Goal: Task Accomplishment & Management: Manage account settings

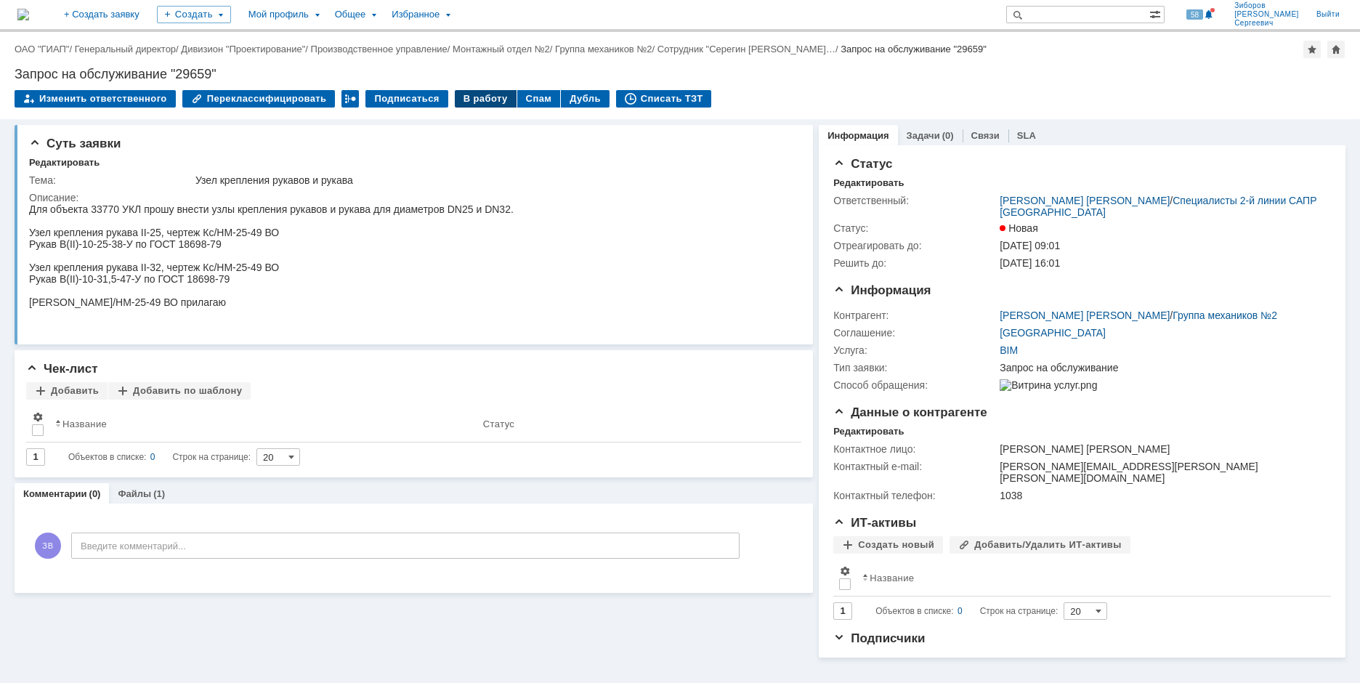
click at [466, 91] on div "В работу" at bounding box center [486, 98] width 62 height 17
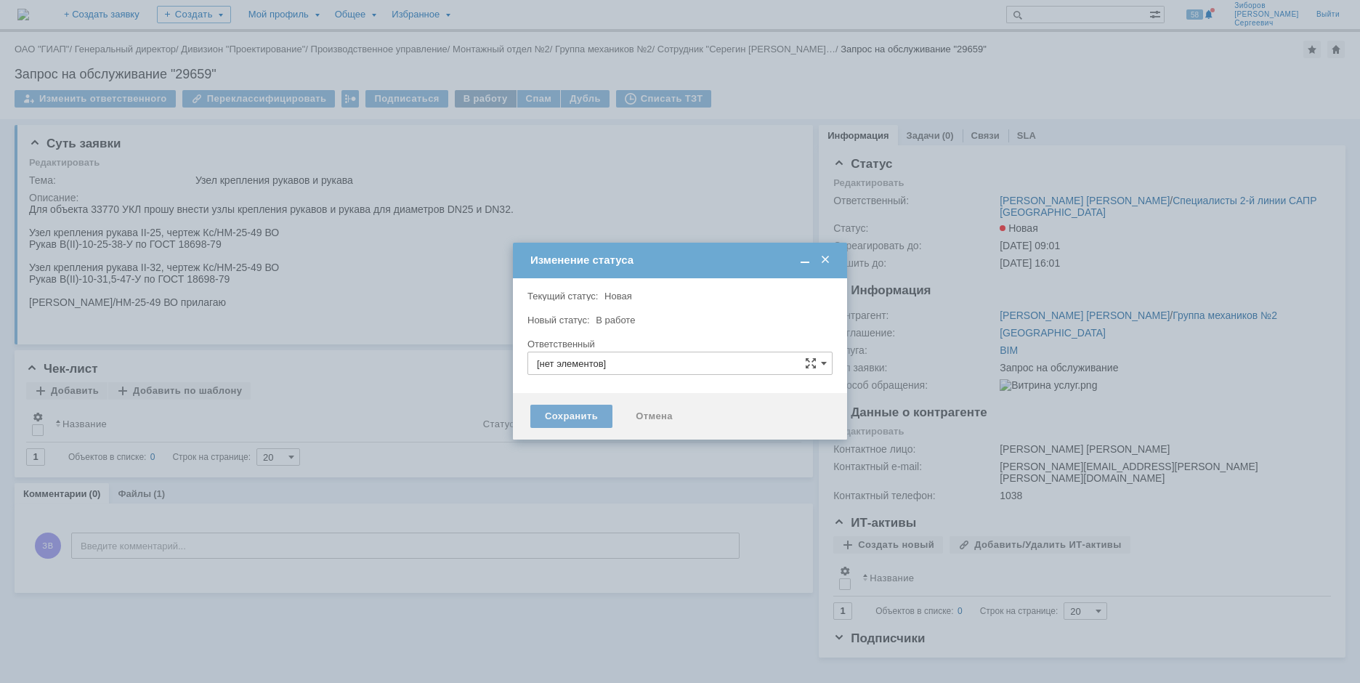
type input "[PERSON_NAME] [PERSON_NAME]"
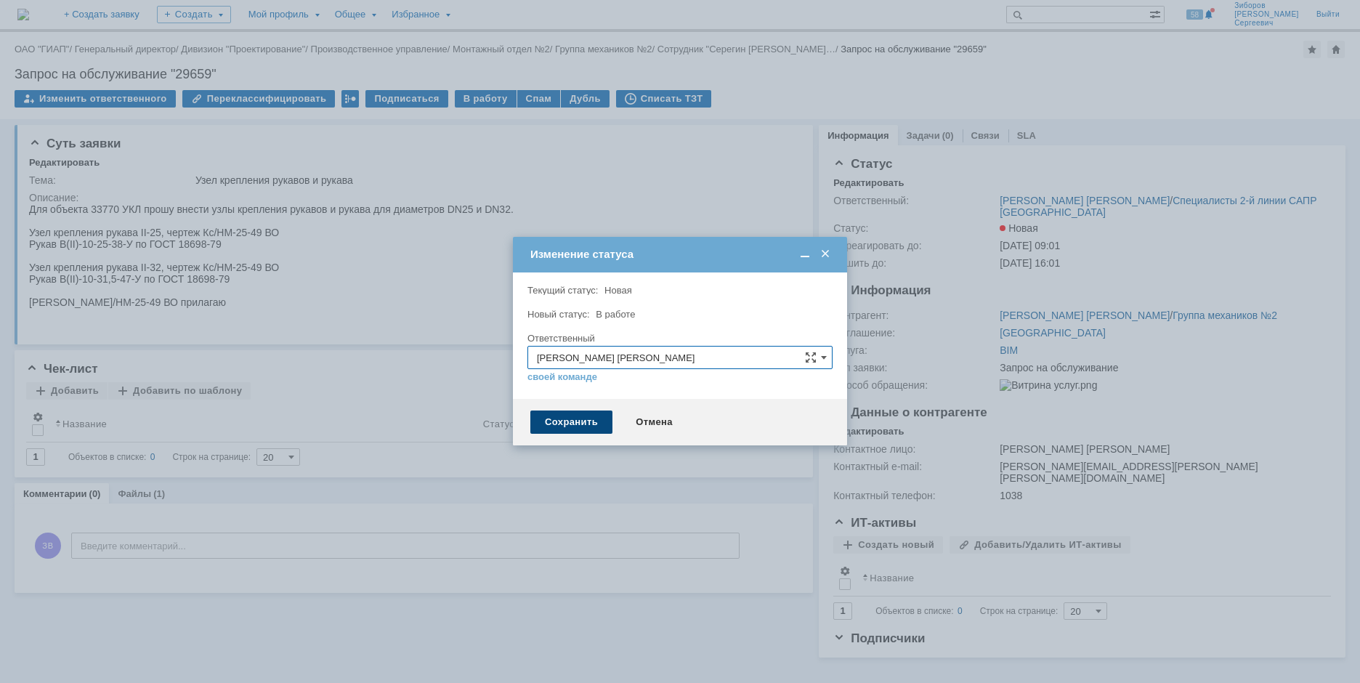
click at [575, 419] on div "Сохранить" at bounding box center [571, 422] width 82 height 23
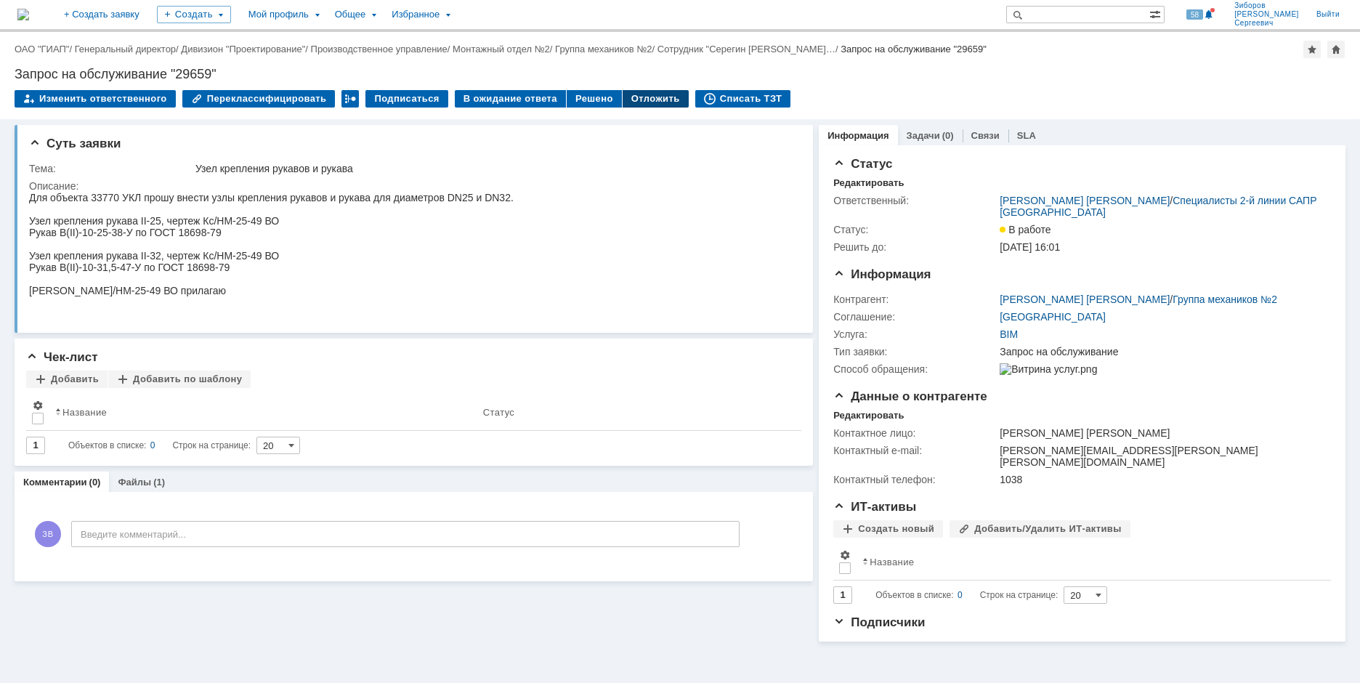
click at [629, 93] on div "Отложить" at bounding box center [656, 98] width 66 height 17
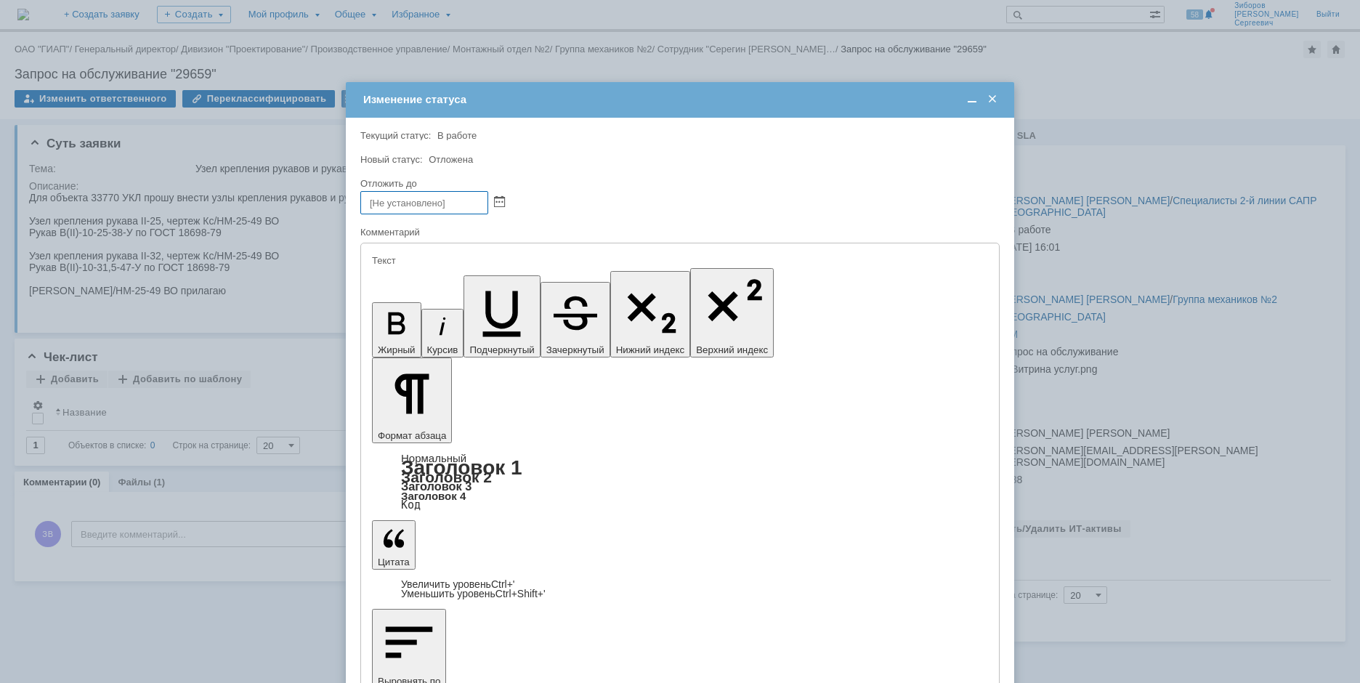
type input "[DATE] 08:00"
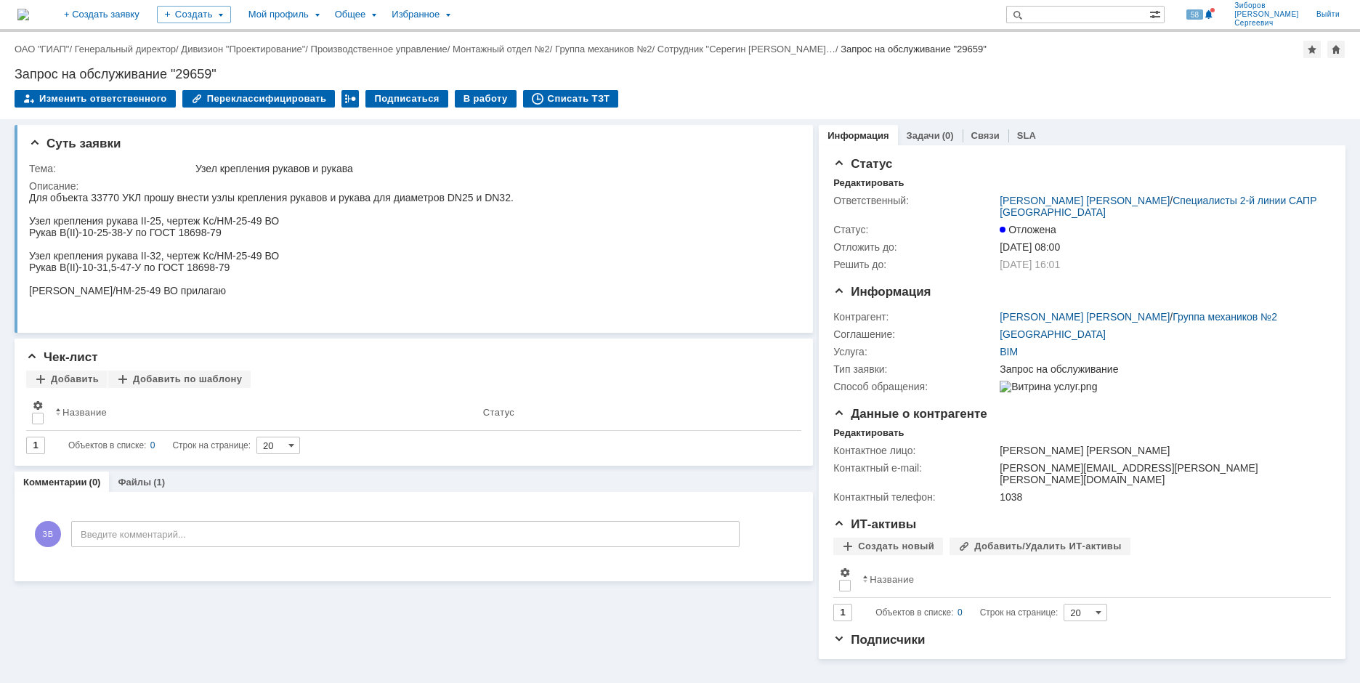
click at [29, 15] on img at bounding box center [23, 15] width 12 height 12
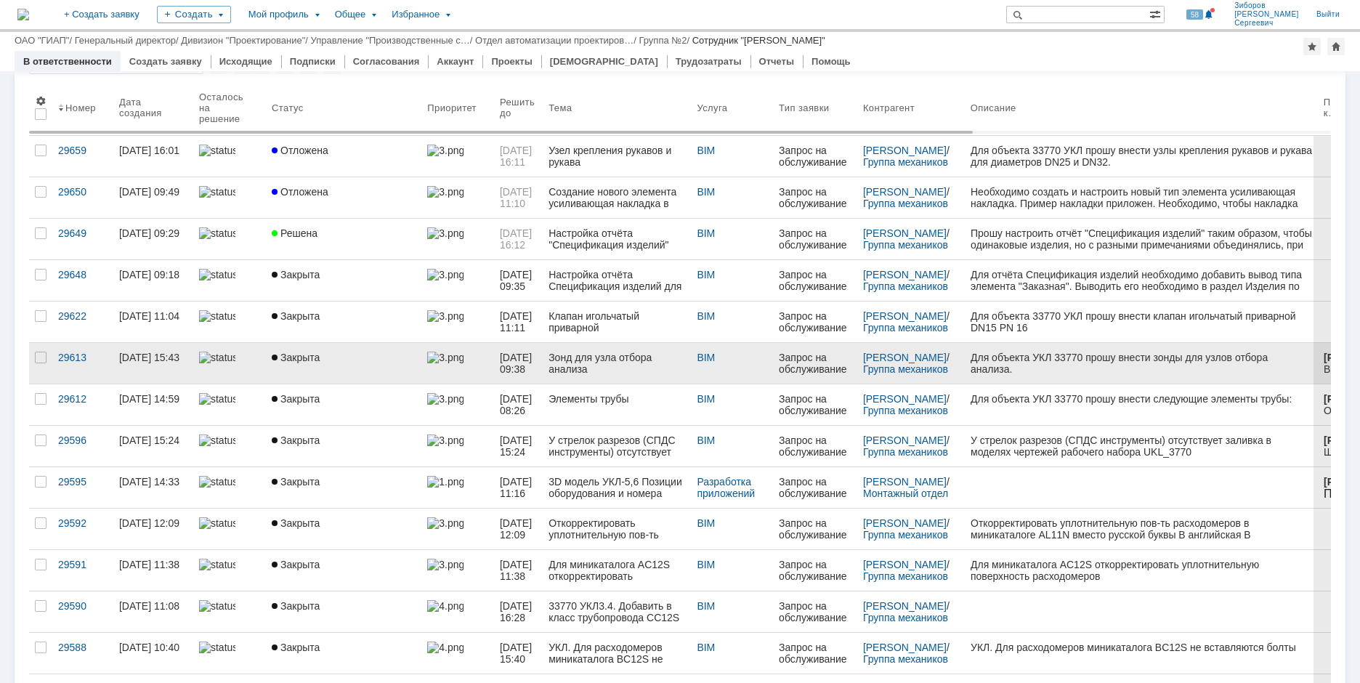
click at [304, 489] on link "Закрыта" at bounding box center [343, 487] width 155 height 41
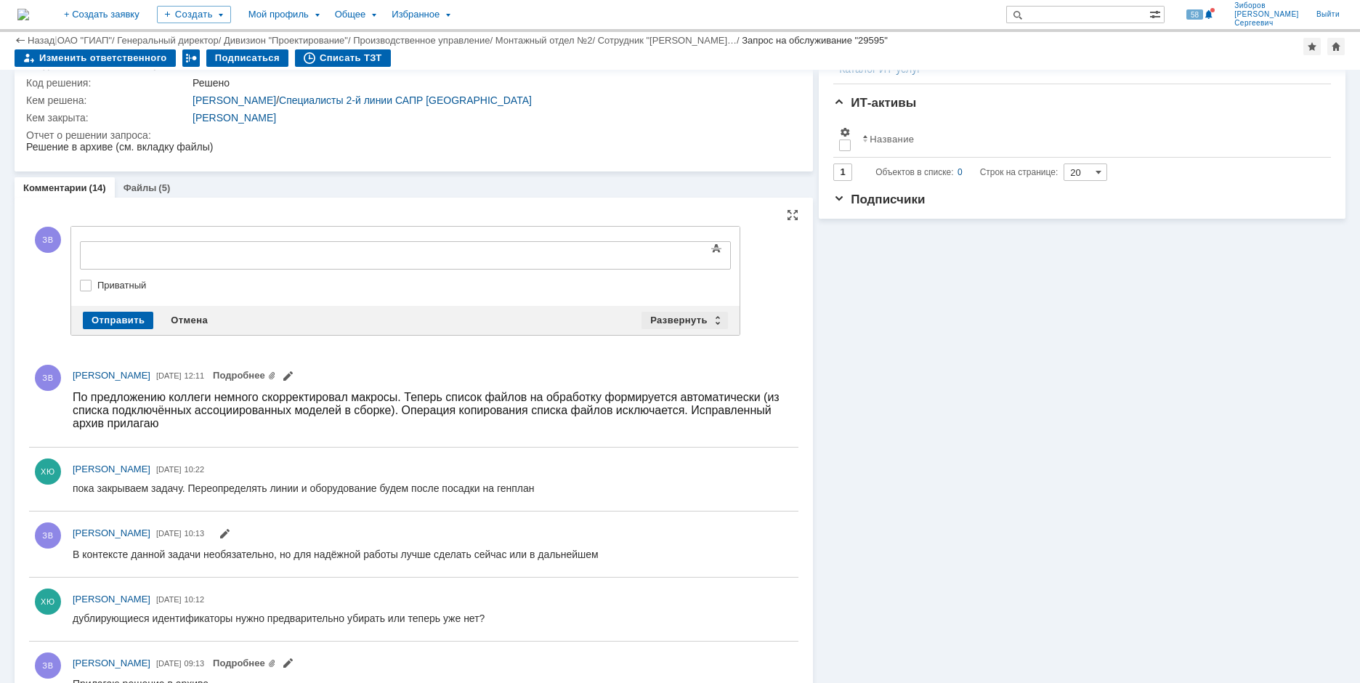
click at [670, 319] on div "Развернуть" at bounding box center [685, 320] width 86 height 17
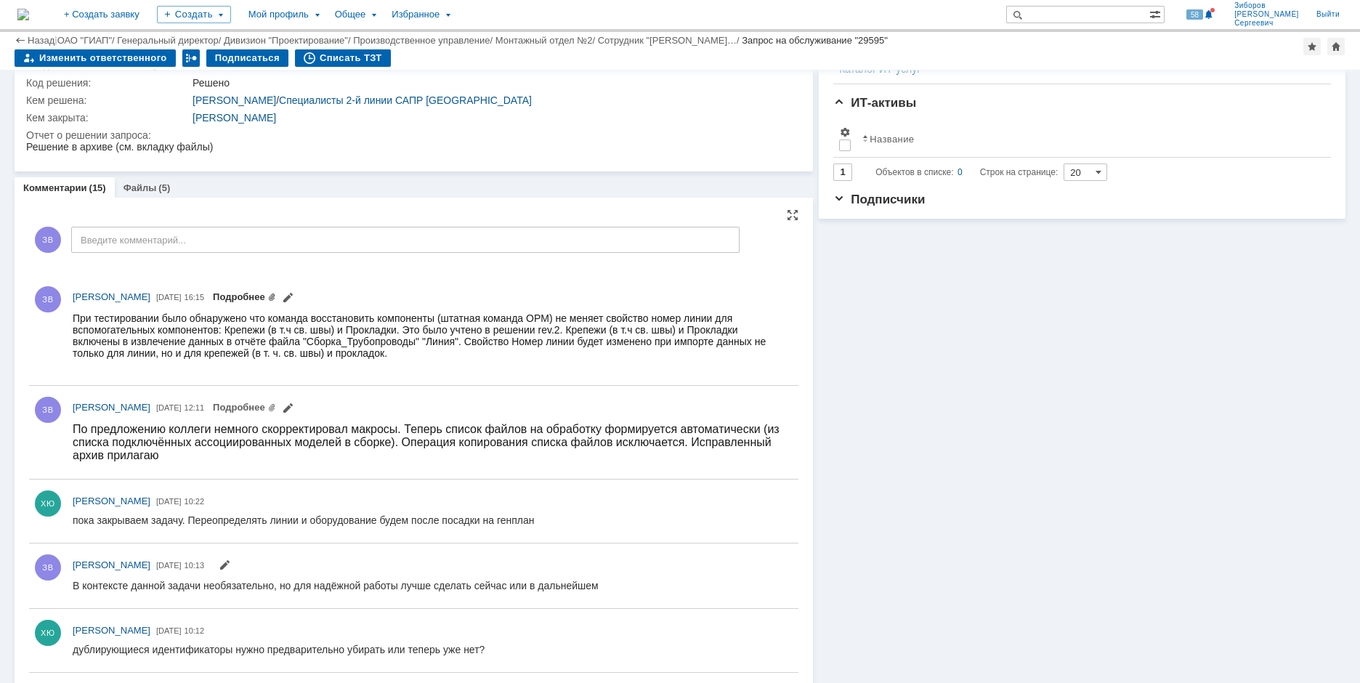
click at [276, 299] on link "Подробнее" at bounding box center [244, 296] width 63 height 11
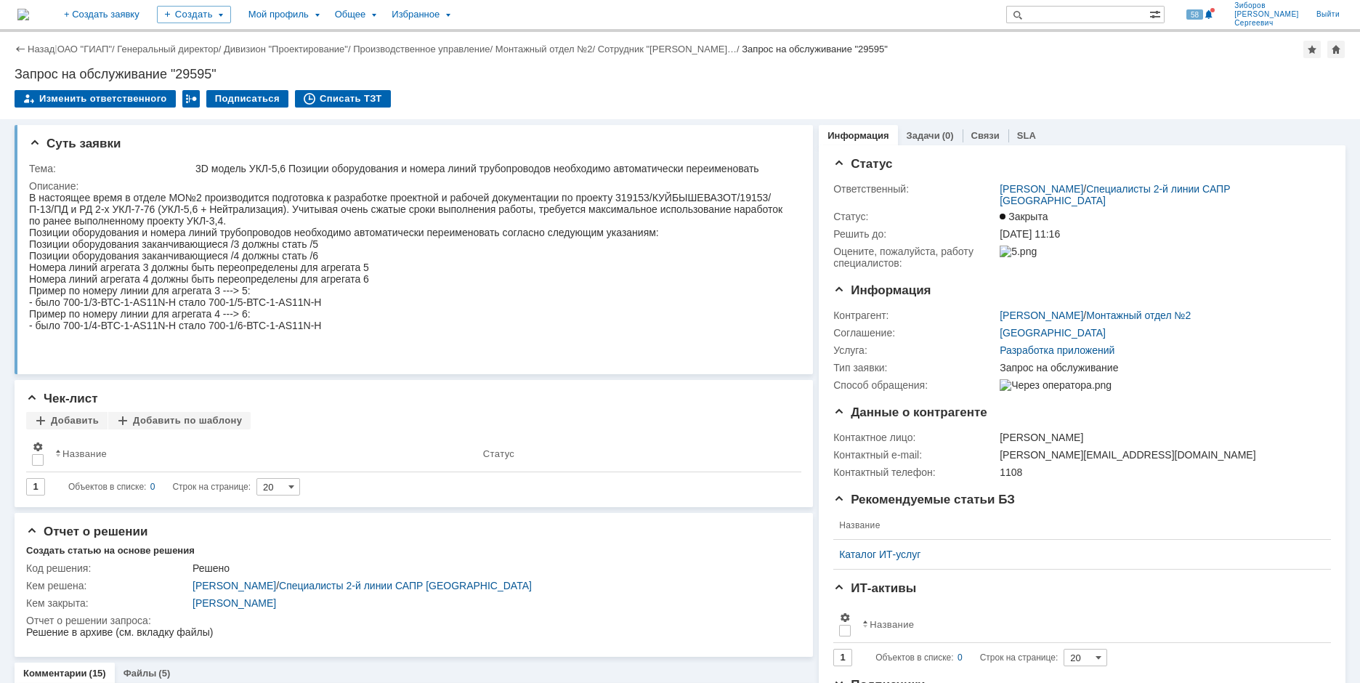
click at [29, 9] on img at bounding box center [23, 15] width 12 height 12
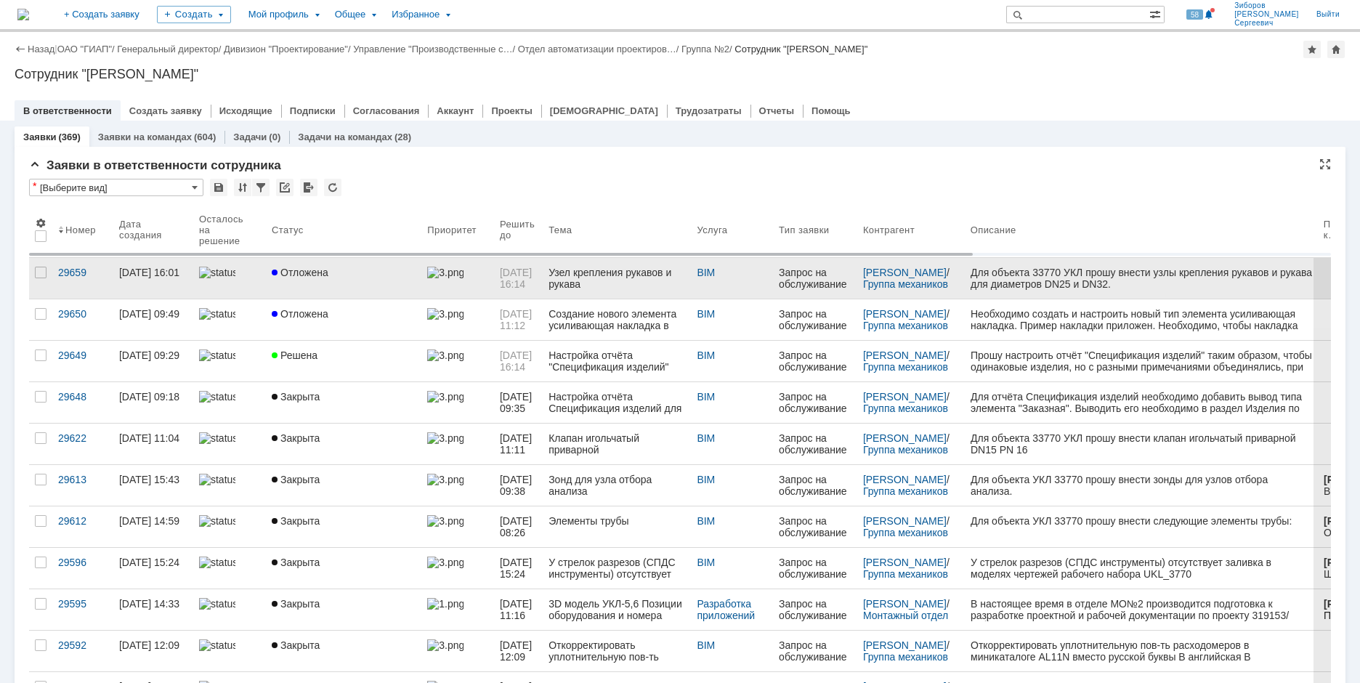
click at [302, 275] on span "Отложена" at bounding box center [300, 273] width 57 height 12
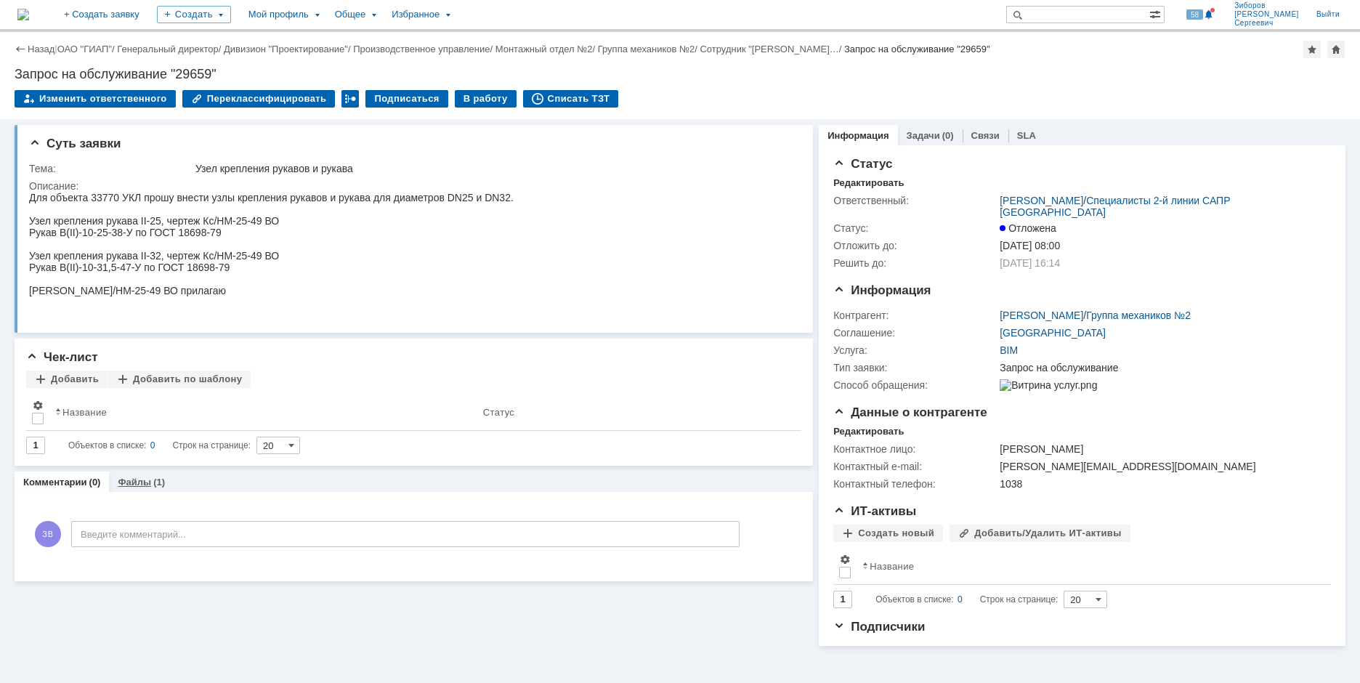
click at [136, 483] on link "Файлы" at bounding box center [134, 482] width 33 height 11
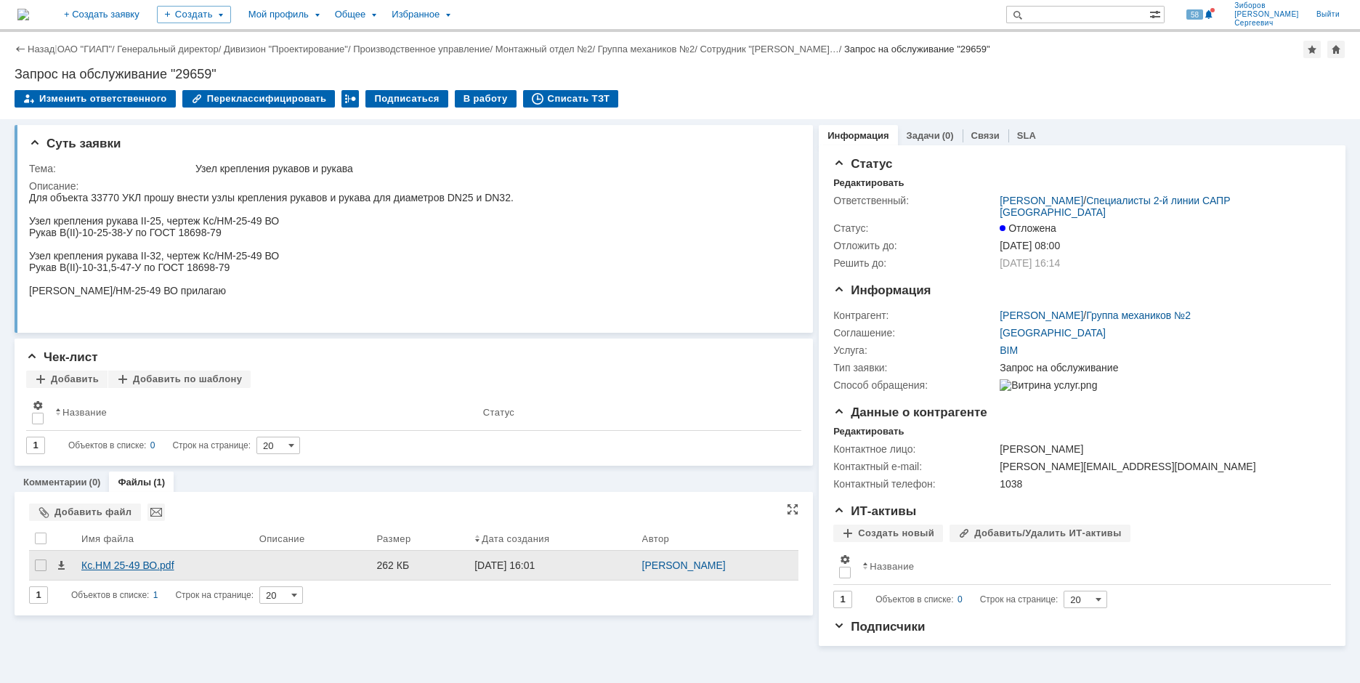
click at [100, 559] on div "Кс.НМ 25-49 ВО.pdf" at bounding box center [165, 565] width 178 height 29
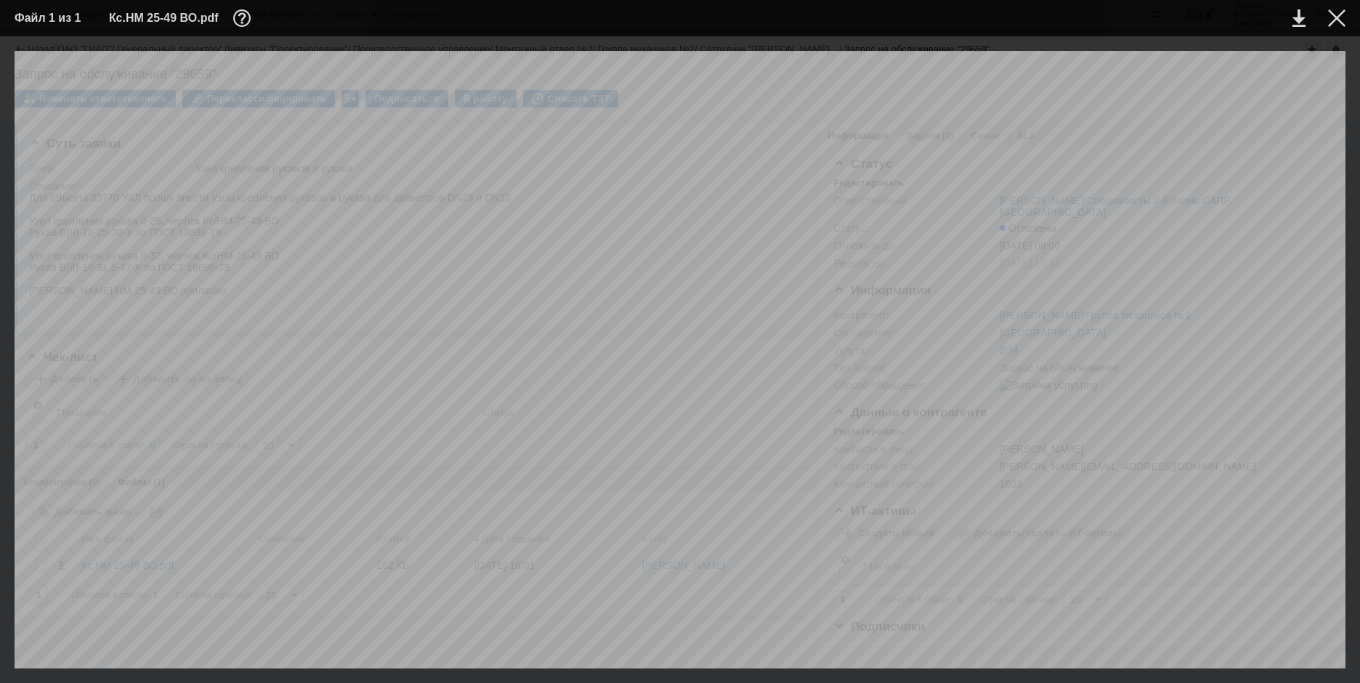
drag, startPoint x: 584, startPoint y: 662, endPoint x: 467, endPoint y: 594, distance: 135.1
click at [467, 594] on div at bounding box center [680, 360] width 1331 height 618
click at [1339, 19] on div at bounding box center [1336, 17] width 17 height 17
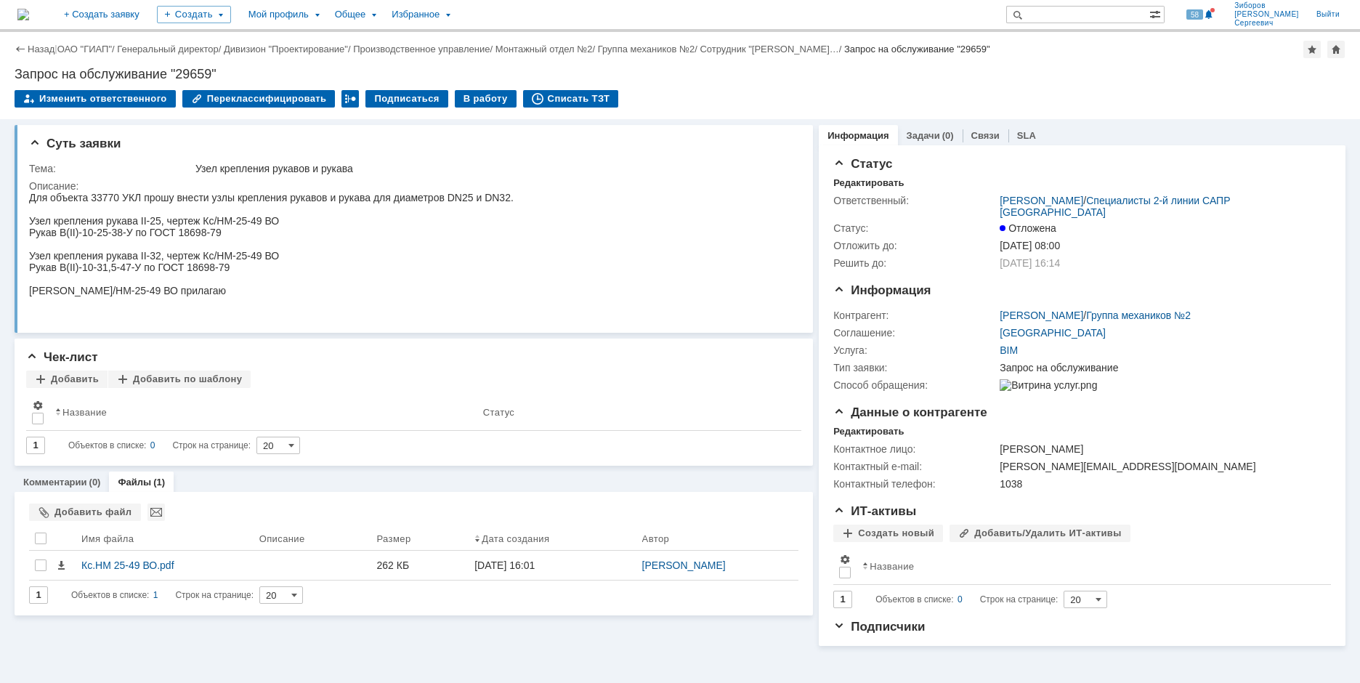
click at [29, 9] on img at bounding box center [23, 15] width 12 height 12
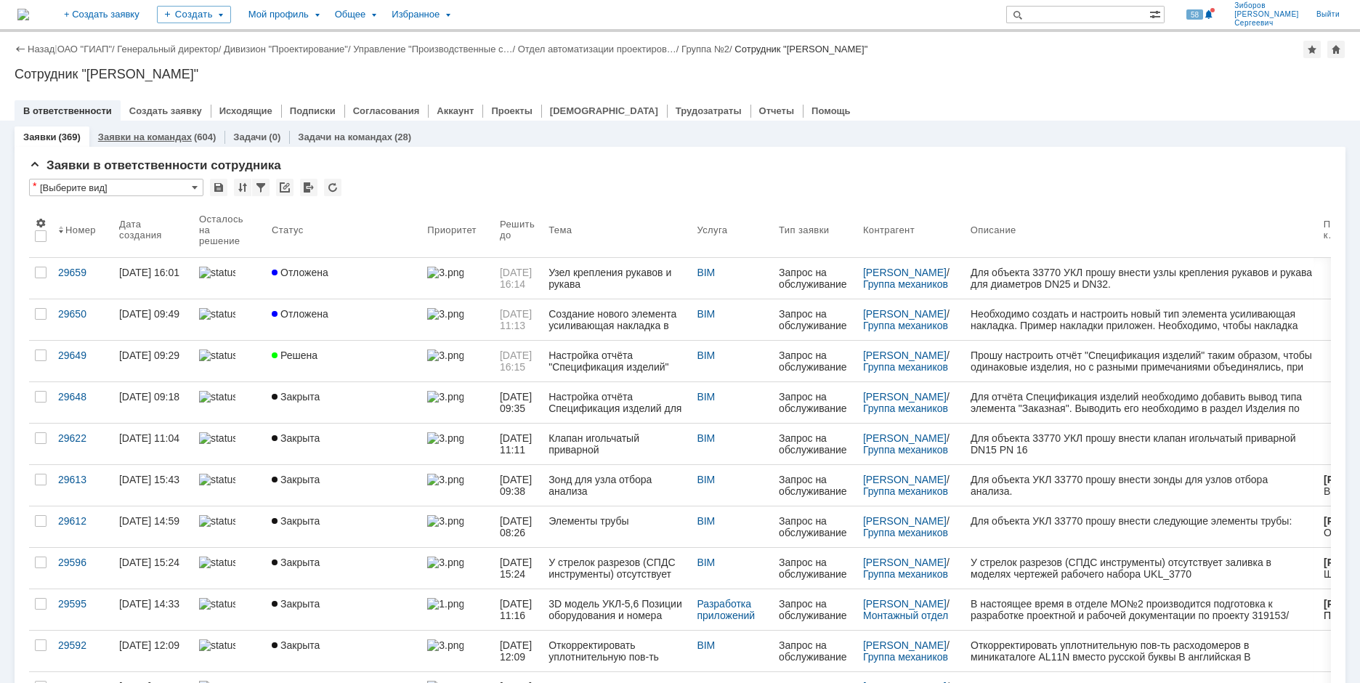
click at [158, 138] on link "Заявки на командах" at bounding box center [145, 137] width 94 height 11
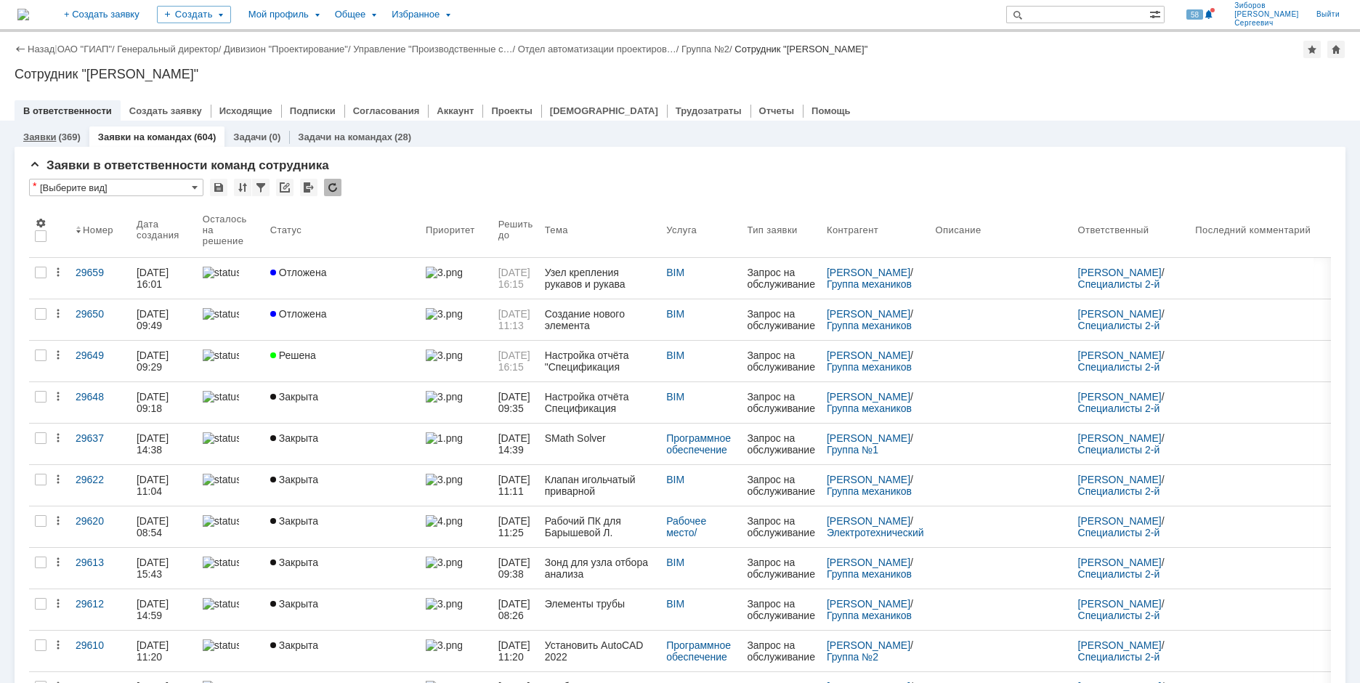
click at [49, 136] on link "Заявки" at bounding box center [39, 137] width 33 height 11
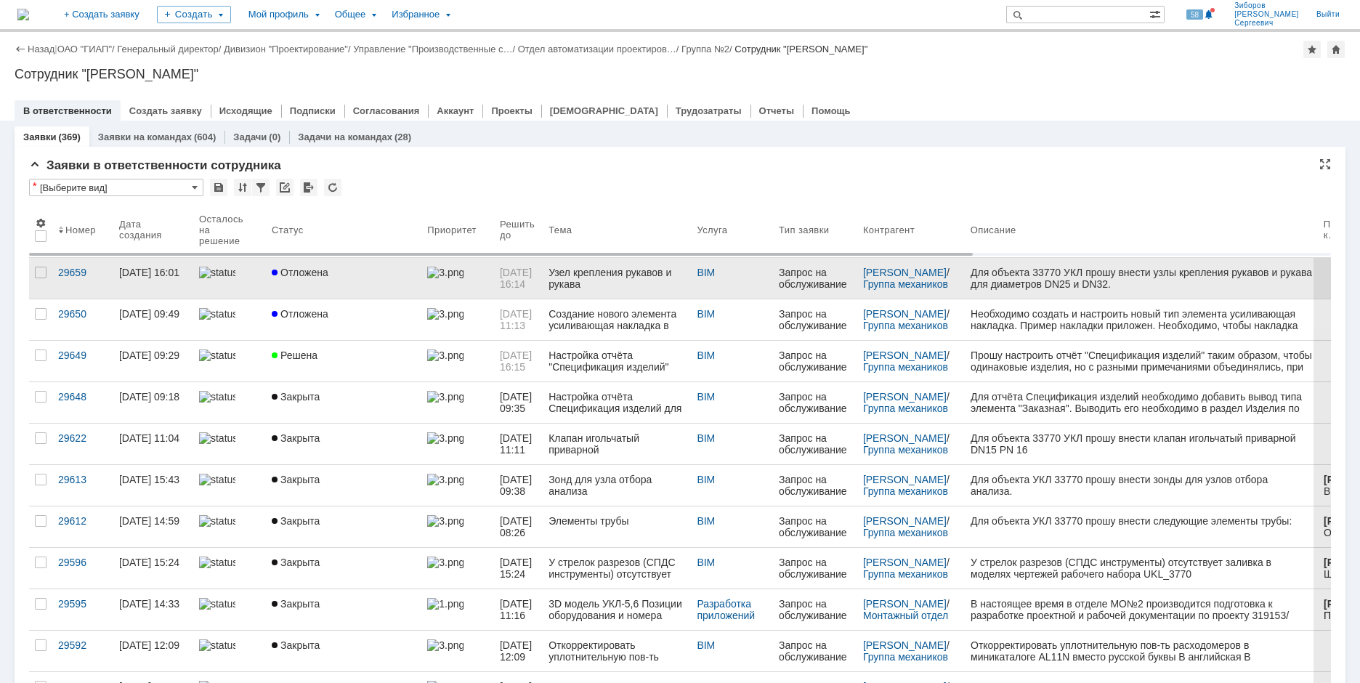
click at [323, 271] on span "Отложена" at bounding box center [300, 273] width 57 height 12
